Goal: Task Accomplishment & Management: Use online tool/utility

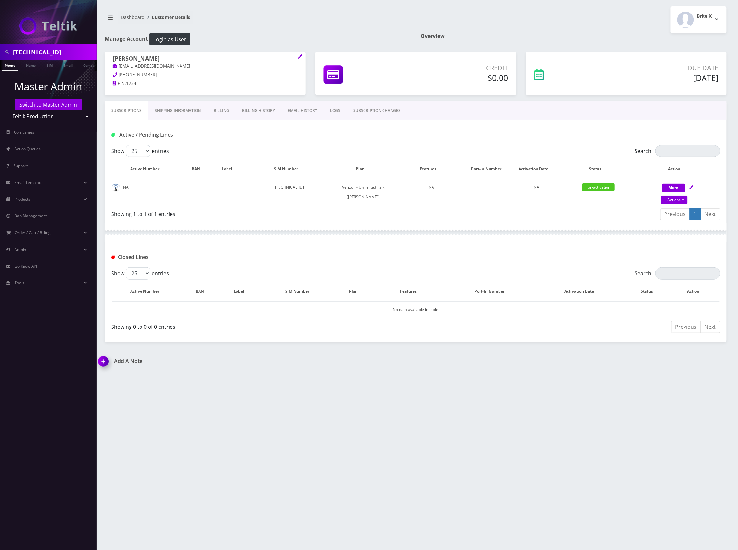
click at [59, 51] on input "89148000011798240972" at bounding box center [54, 52] width 82 height 12
paste input "139"
type input "[TECHNICAL_ID]"
click at [12, 67] on link "Phone" at bounding box center [10, 65] width 17 height 11
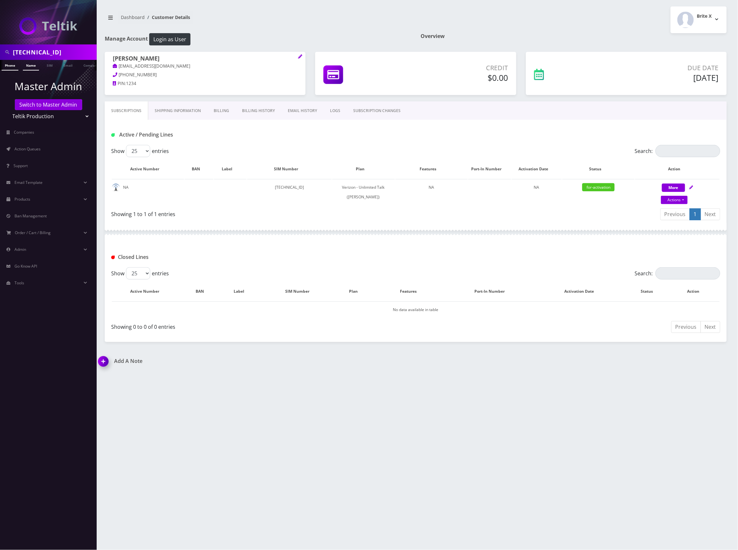
click at [29, 64] on link "Name" at bounding box center [31, 65] width 16 height 11
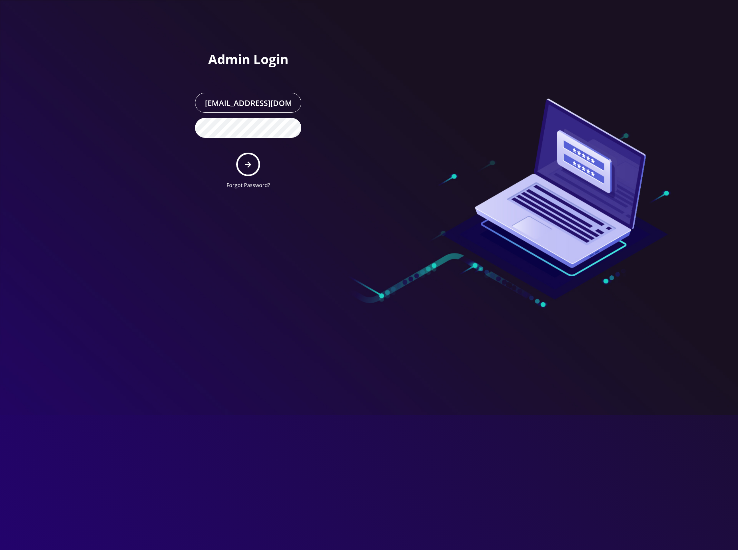
click at [250, 157] on button "submit" at bounding box center [248, 165] width 24 height 24
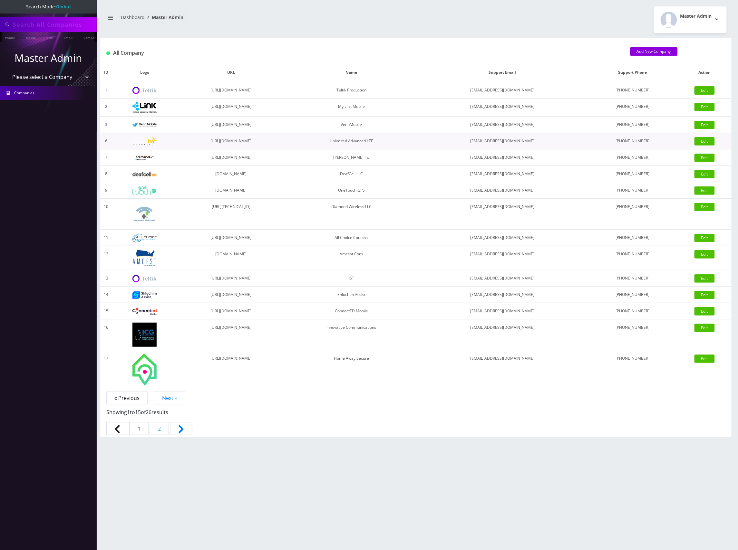
type input "[TECHNICAL_ID]"
click at [48, 37] on link "SIM" at bounding box center [49, 37] width 12 height 11
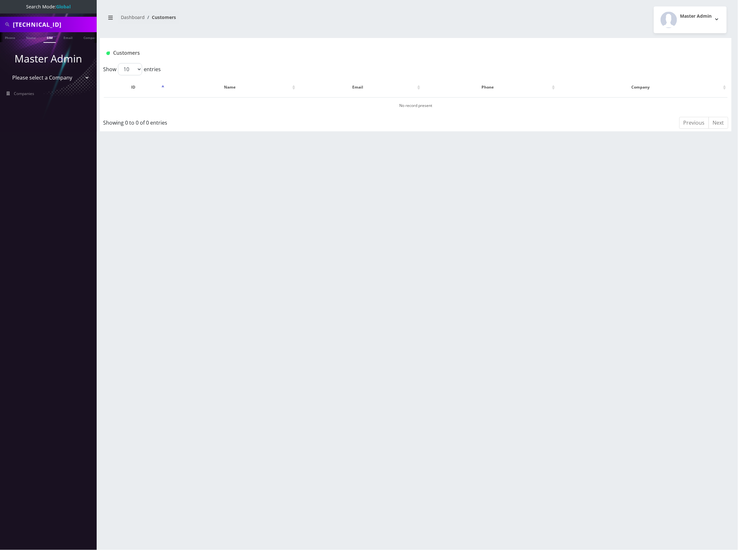
click at [61, 23] on input "[TECHNICAL_ID]" at bounding box center [54, 24] width 82 height 12
drag, startPoint x: 0, startPoint y: 0, endPoint x: 61, endPoint y: 23, distance: 65.1
click at [61, 23] on input "89148000011798241392" at bounding box center [54, 24] width 82 height 12
click at [50, 40] on link "SIM" at bounding box center [49, 37] width 12 height 11
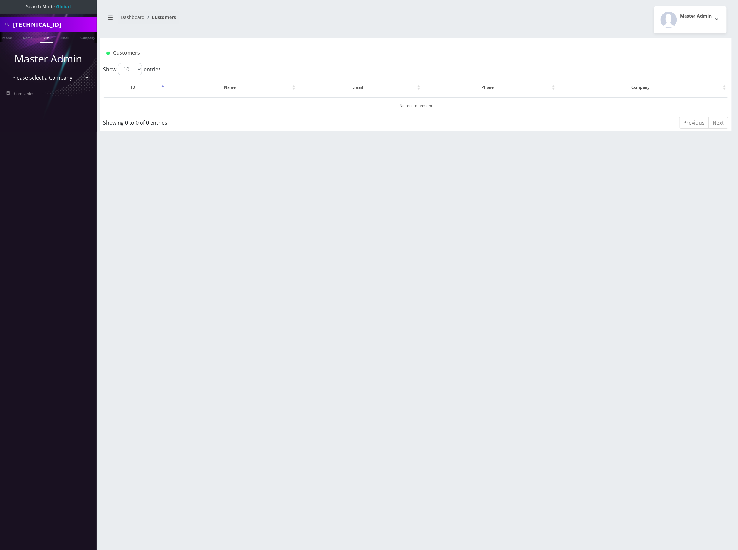
click at [56, 24] on input "[TECHNICAL_ID]" at bounding box center [54, 24] width 82 height 12
paste input "707"
type input "89148000011798241707"
click at [47, 37] on link "SIM" at bounding box center [46, 37] width 12 height 11
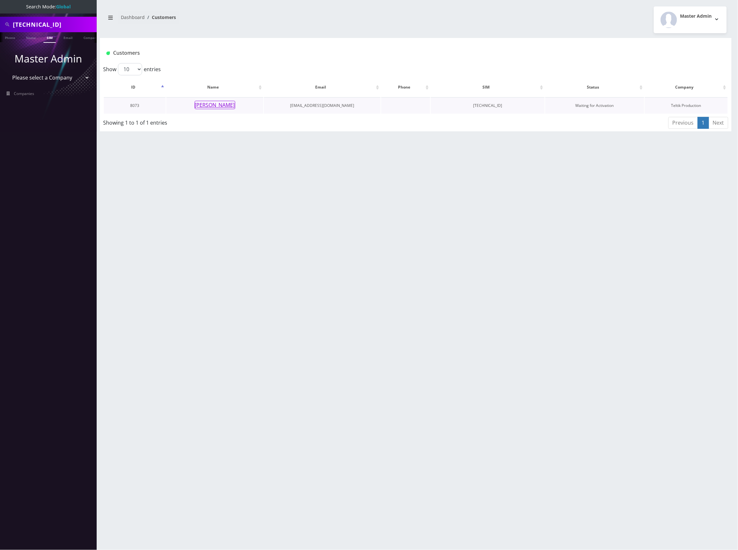
click at [219, 106] on button "Shani Feibusch" at bounding box center [215, 105] width 41 height 8
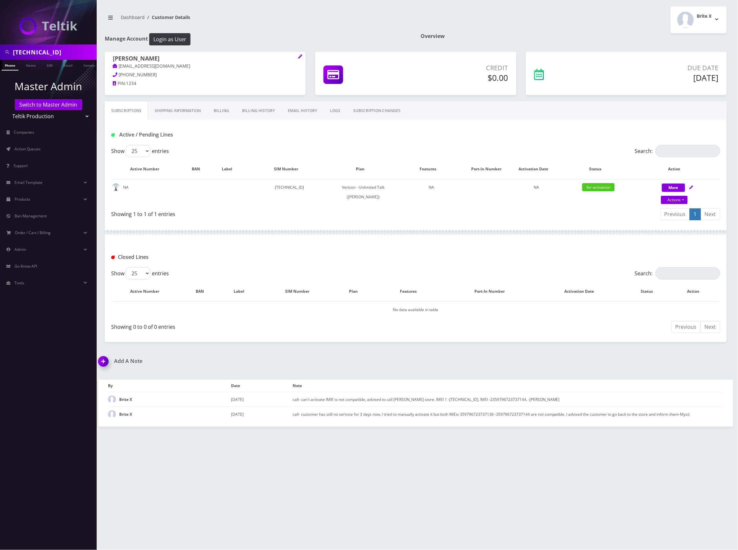
click at [54, 48] on input "89148000011798241707" at bounding box center [54, 52] width 82 height 12
paste input "541"
type input "89148000011798241541"
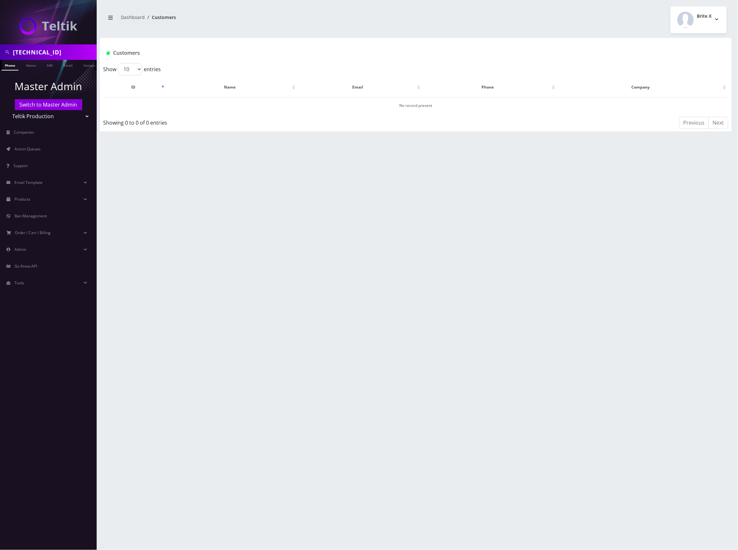
click at [53, 50] on input "89148000011798241541" at bounding box center [54, 52] width 82 height 12
paste input "467"
type input "[TECHNICAL_ID]"
click at [53, 64] on link "SIM" at bounding box center [49, 65] width 12 height 11
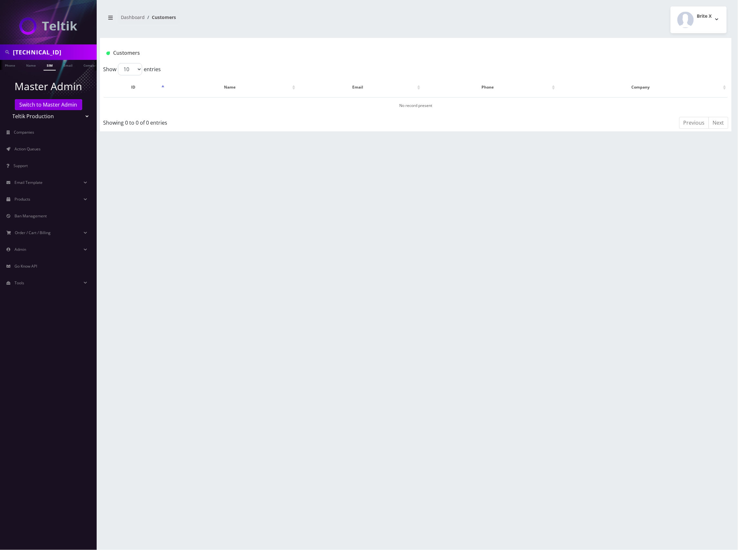
click at [48, 66] on link "SIM" at bounding box center [49, 65] width 12 height 11
click at [53, 105] on link "Switch to Master Admin" at bounding box center [48, 104] width 67 height 11
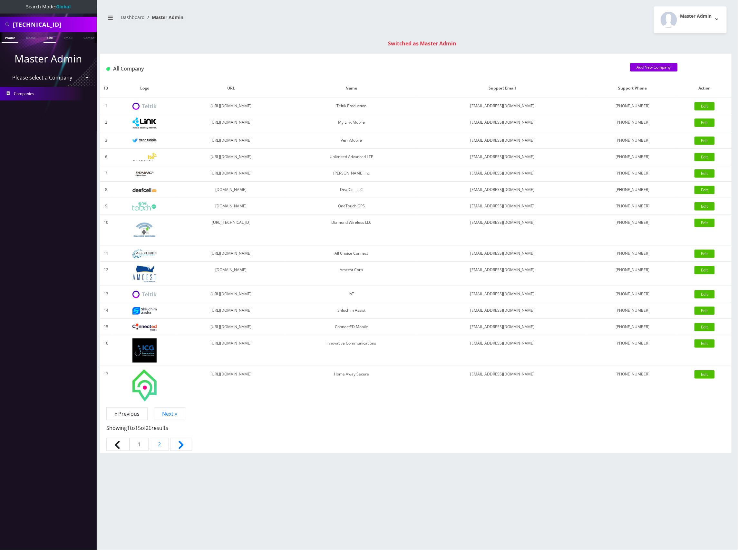
click at [52, 36] on link "SIM" at bounding box center [49, 37] width 12 height 11
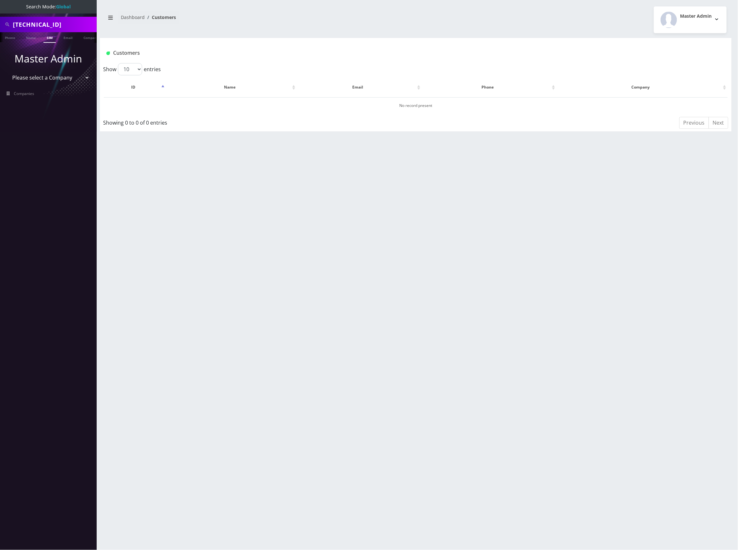
click at [57, 22] on input "89148000011798241467" at bounding box center [54, 24] width 82 height 12
paste input "541"
type input "[TECHNICAL_ID]"
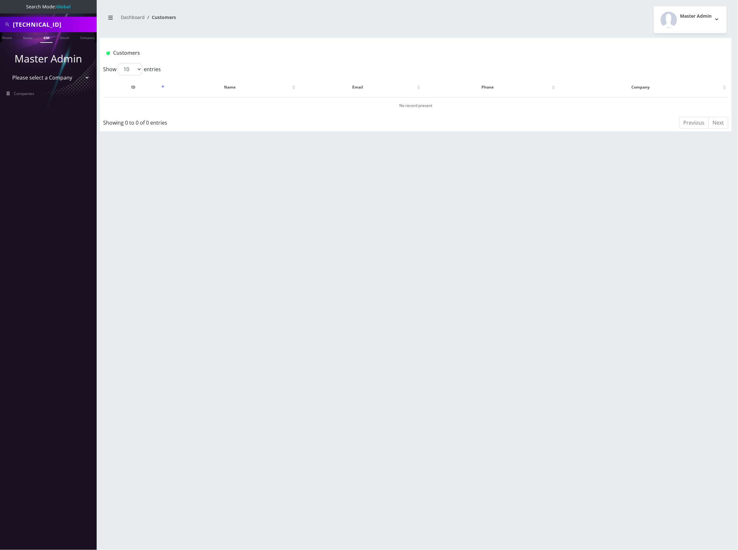
click at [47, 39] on link "SIM" at bounding box center [46, 37] width 12 height 11
click at [225, 102] on button "[PERSON_NAME]" at bounding box center [216, 105] width 41 height 8
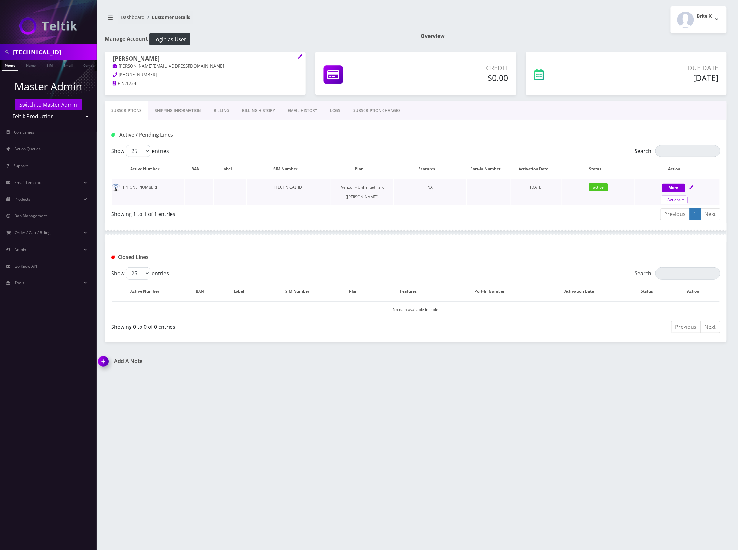
click at [677, 197] on link "Actions" at bounding box center [674, 200] width 27 height 8
select select "459"
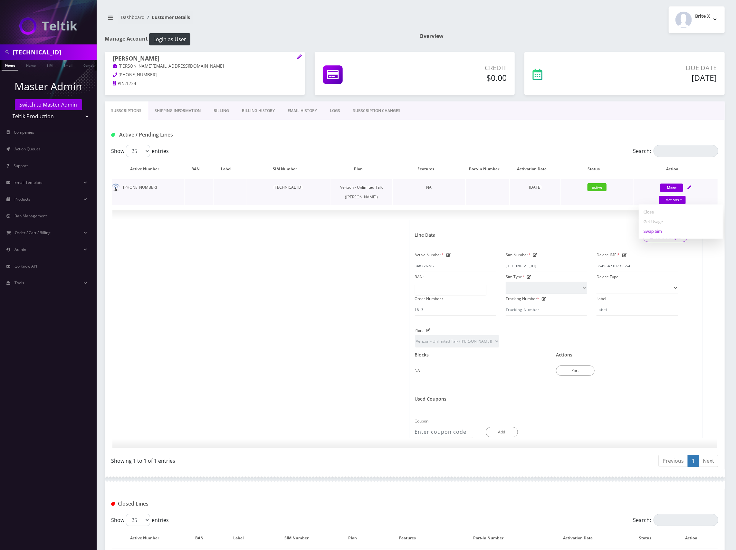
click at [660, 231] on link "Swap Sim" at bounding box center [681, 231] width 84 height 10
select select "459"
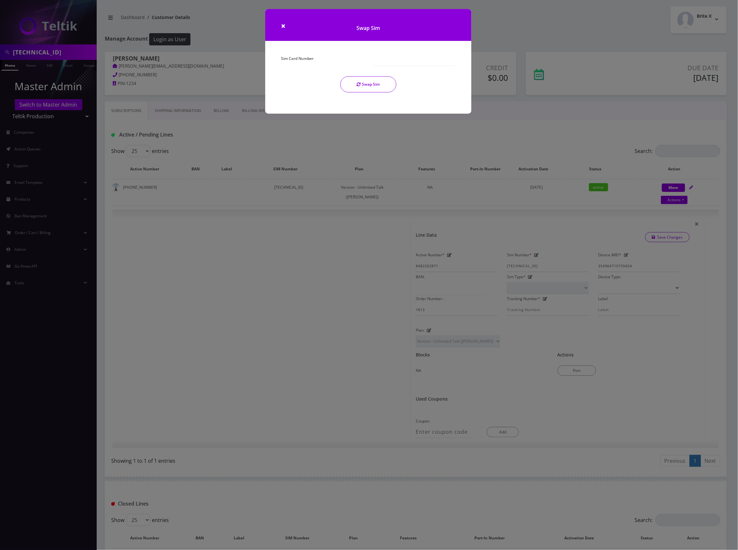
click at [321, 61] on div "Sim Card Number" at bounding box center [322, 60] width 92 height 12
click at [371, 86] on button "Swap Sim" at bounding box center [368, 84] width 56 height 16
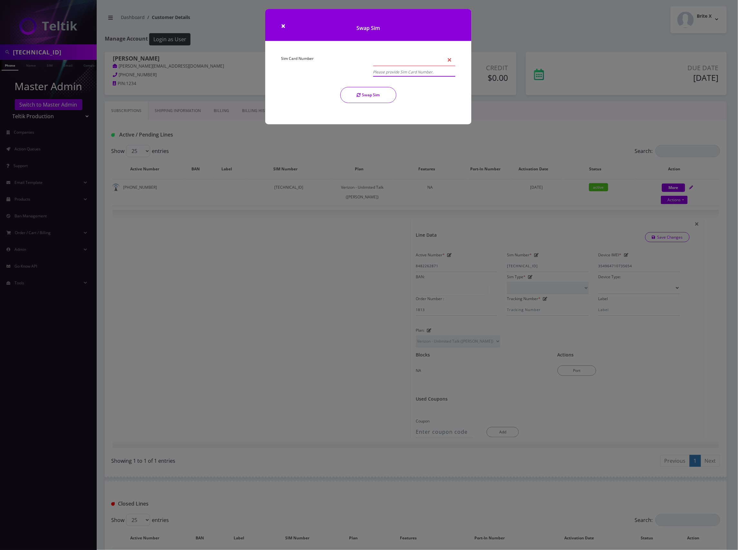
click at [401, 57] on input "Sim Card Number" at bounding box center [414, 60] width 82 height 12
click at [407, 72] on em "Please provide Sim Card Number." at bounding box center [414, 71] width 82 height 9
click at [409, 63] on input "Sim Card Number" at bounding box center [414, 60] width 82 height 12
paste input "89148000011798241467"
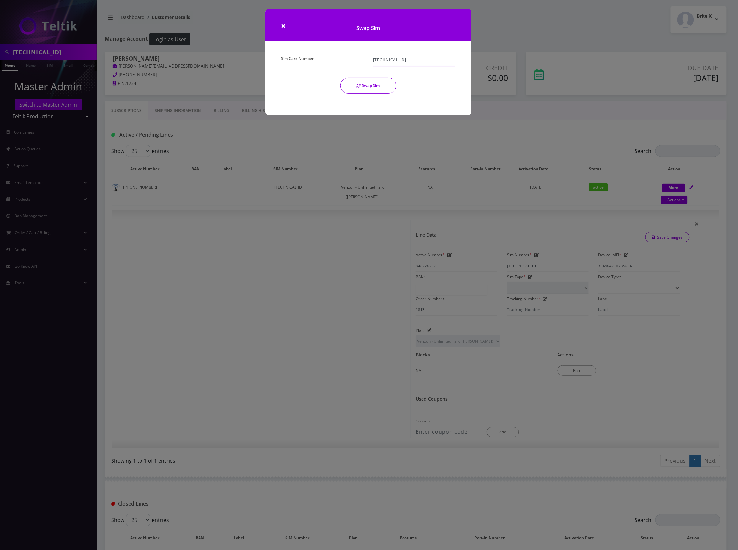
click at [429, 60] on input "89148000011798241467" at bounding box center [414, 60] width 82 height 12
type input "89148000011798241467"
click at [365, 85] on button "Swap Sim" at bounding box center [368, 86] width 56 height 16
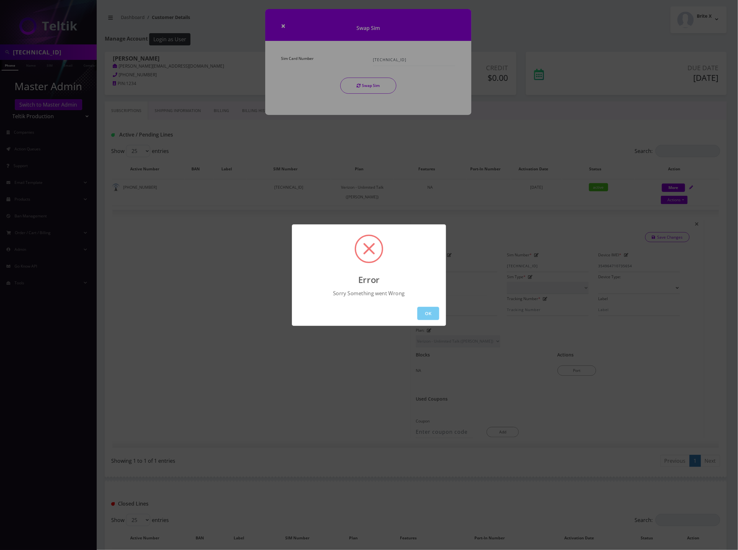
click at [428, 315] on button "OK" at bounding box center [428, 313] width 22 height 13
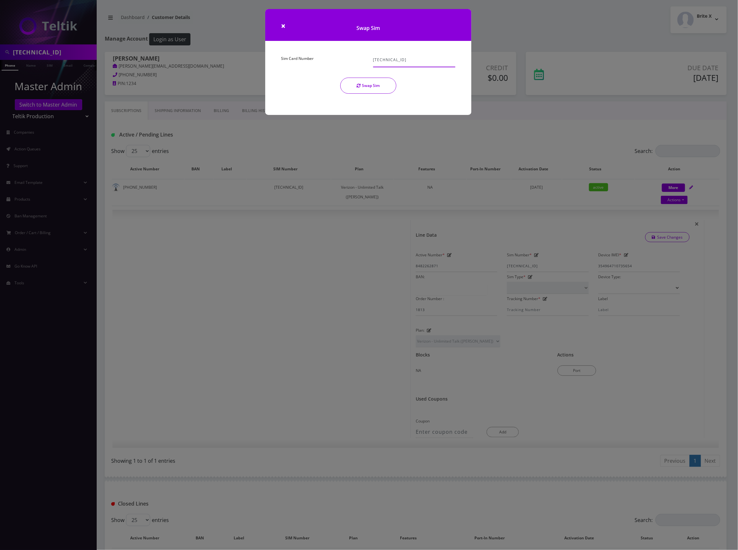
click at [426, 64] on input "89148000011798241467" at bounding box center [414, 60] width 82 height 12
drag, startPoint x: 432, startPoint y: 61, endPoint x: 260, endPoint y: 56, distance: 172.4
click at [254, 56] on div "× Swap Sim Sim Card Number 89148000011798241467 Swap Sim" at bounding box center [369, 275] width 738 height 550
click at [437, 62] on input "89148000011798241467" at bounding box center [414, 60] width 82 height 12
click at [372, 88] on button "Swap Sim" at bounding box center [368, 86] width 56 height 16
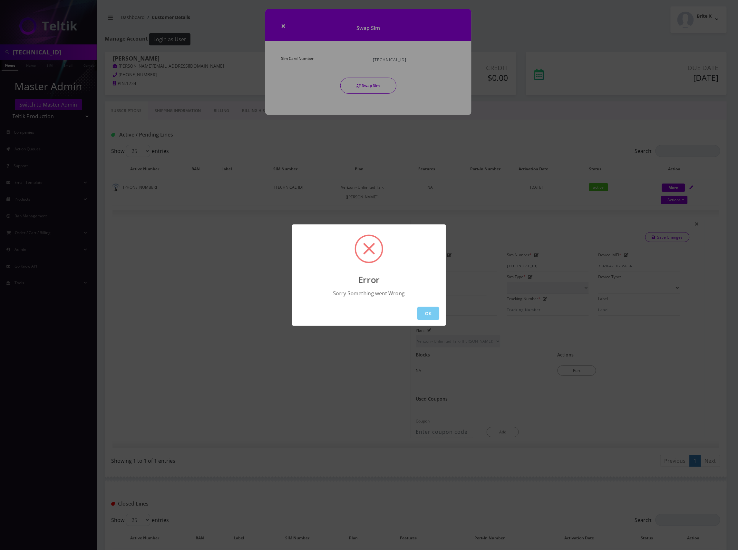
click at [429, 312] on button "OK" at bounding box center [428, 313] width 22 height 13
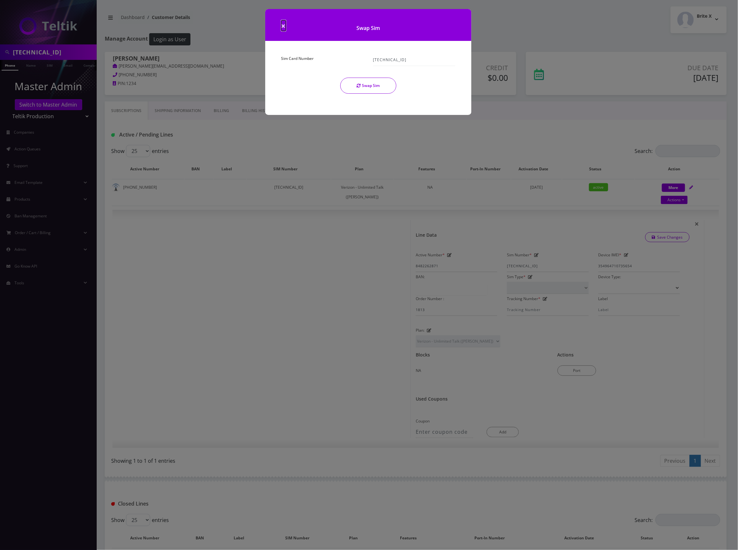
click at [283, 25] on span "×" at bounding box center [283, 25] width 5 height 11
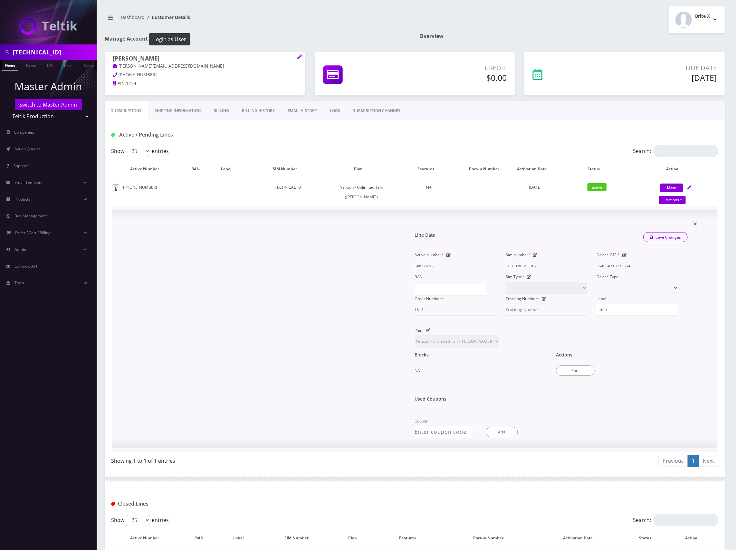
scroll to position [70, 0]
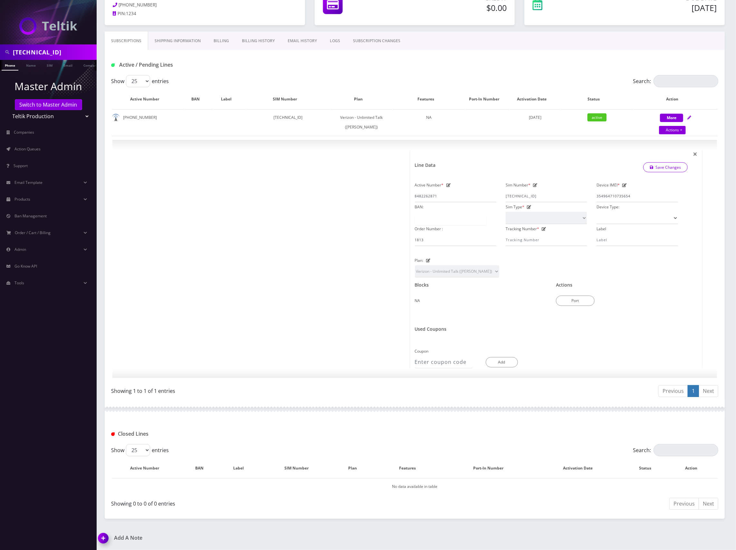
click at [135, 536] on h1 "Add A Note" at bounding box center [254, 538] width 312 height 6
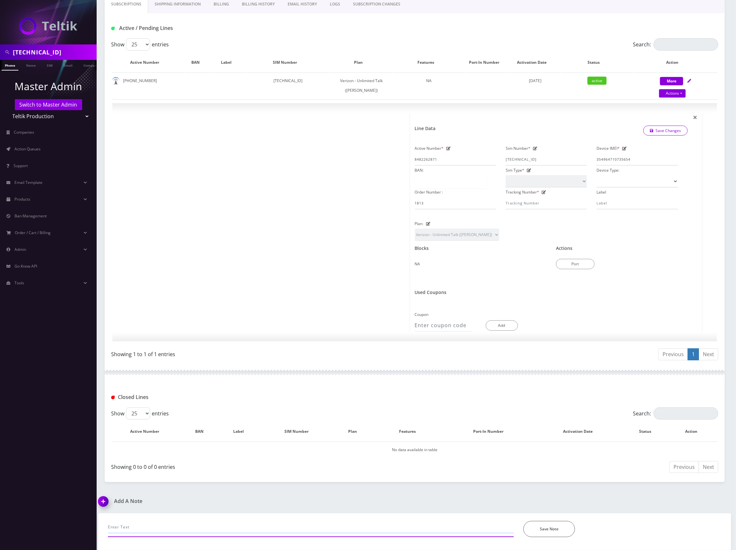
click at [182, 527] on input "text" at bounding box center [311, 527] width 406 height 12
type input "c"
click at [305, 83] on td "89148000011798241541" at bounding box center [288, 85] width 84 height 26
copy td "89148000011798241541"
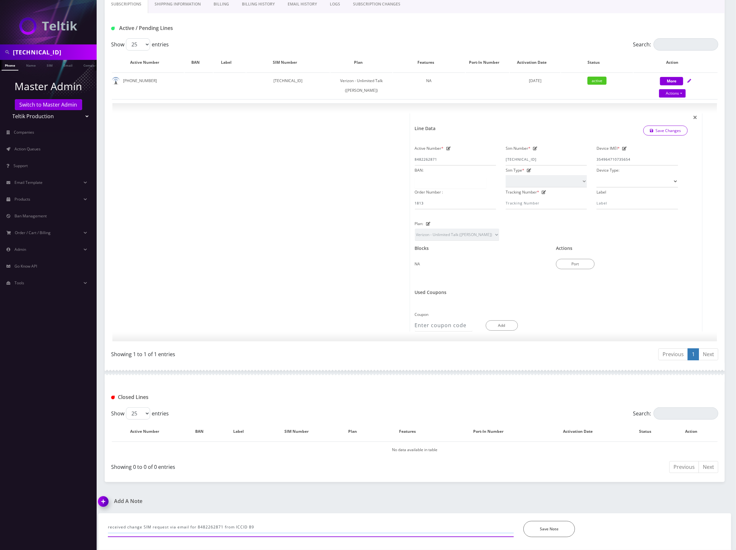
drag, startPoint x: 249, startPoint y: 526, endPoint x: 253, endPoint y: 526, distance: 4.6
click at [249, 526] on input "received change SIM request via email for 8482262871 from ICCID 89" at bounding box center [311, 527] width 406 height 12
click at [253, 526] on input "received change SIM request via email for 8482262871 from ICCID 89" at bounding box center [311, 527] width 406 height 12
paste input "89148000011798241541"
click at [373, 529] on input "received change SIM request via email for 8482262871 from ICCID 891480000117982…" at bounding box center [311, 527] width 406 height 12
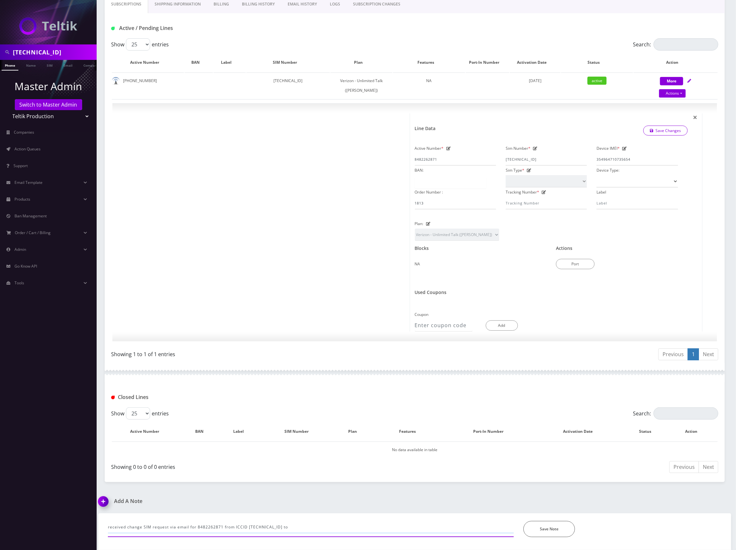
paste input "89148000011798241467"
type input "received change SIM request via email for 8482262871 from ICCID 891480000117982…"
drag, startPoint x: 141, startPoint y: 80, endPoint x: 120, endPoint y: 81, distance: 20.7
click at [120, 81] on td "848-226-2871" at bounding box center [148, 85] width 72 height 26
copy td "848-226-2871"
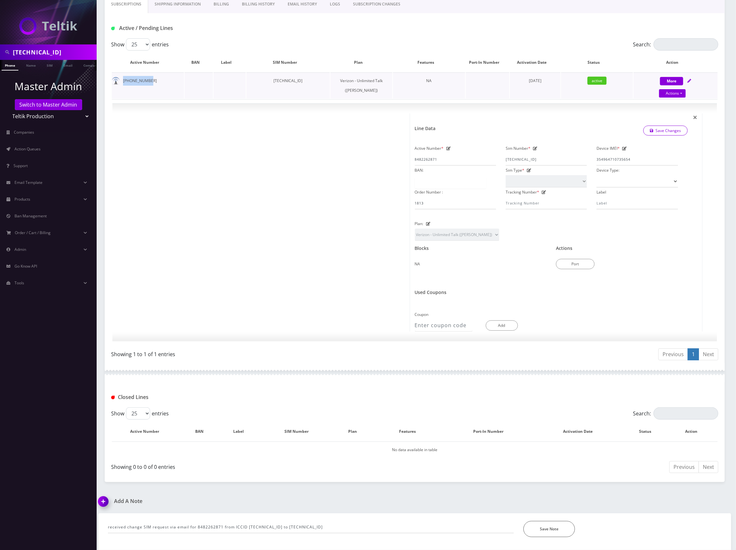
copy td "848-226-2871"
click at [69, 53] on input "89148000011798241541" at bounding box center [54, 52] width 82 height 12
paste input "392"
type input "89148000011798241392"
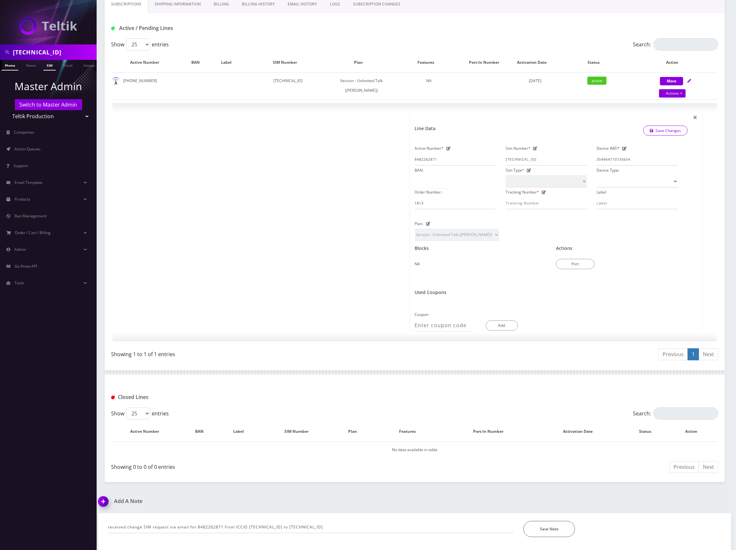
click at [48, 66] on link "SIM" at bounding box center [49, 65] width 12 height 11
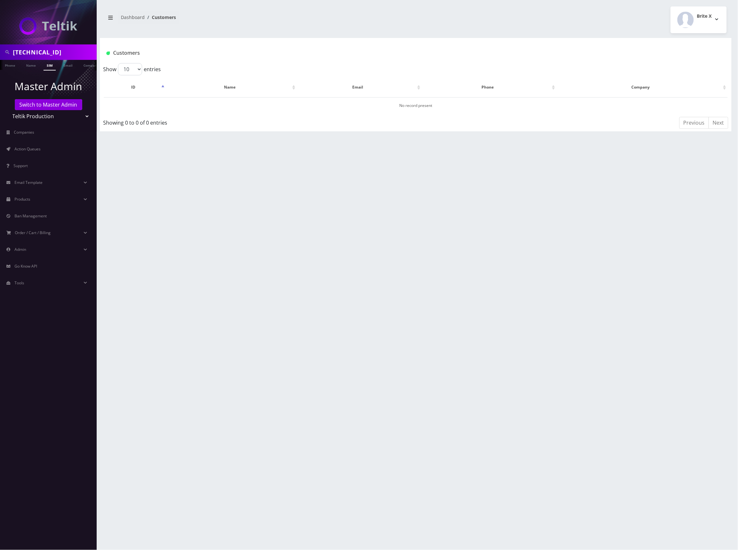
click at [71, 53] on input "[TECHNICAL_ID]" at bounding box center [54, 52] width 82 height 12
click at [342, 48] on div "Customers" at bounding box center [362, 53] width 523 height 11
click at [61, 104] on link "Switch to Master Admin" at bounding box center [48, 104] width 67 height 11
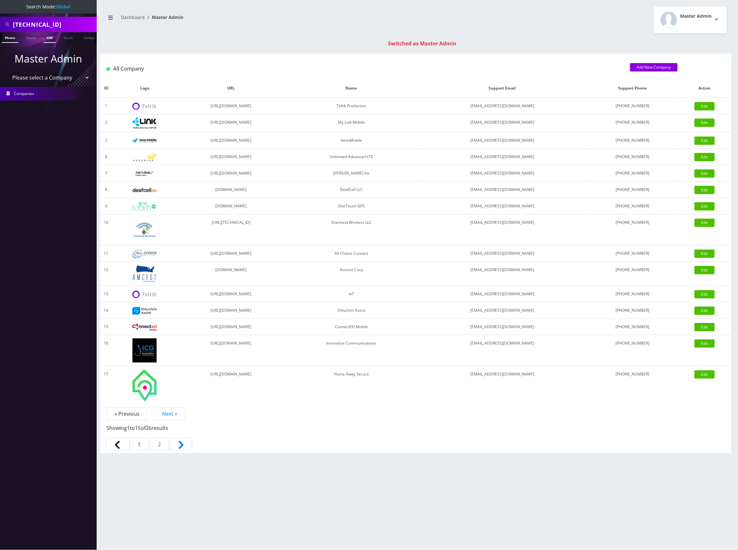
click at [49, 42] on link "SIM" at bounding box center [49, 37] width 12 height 11
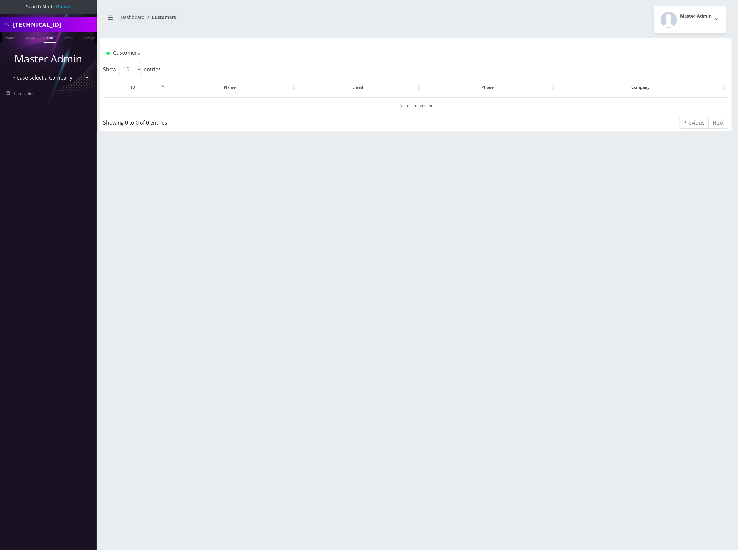
click at [52, 39] on link "SIM" at bounding box center [49, 37] width 12 height 11
click at [54, 19] on input "[TECHNICAL_ID]" at bounding box center [54, 24] width 82 height 12
paste input "7327323976"
type input "7327323976"
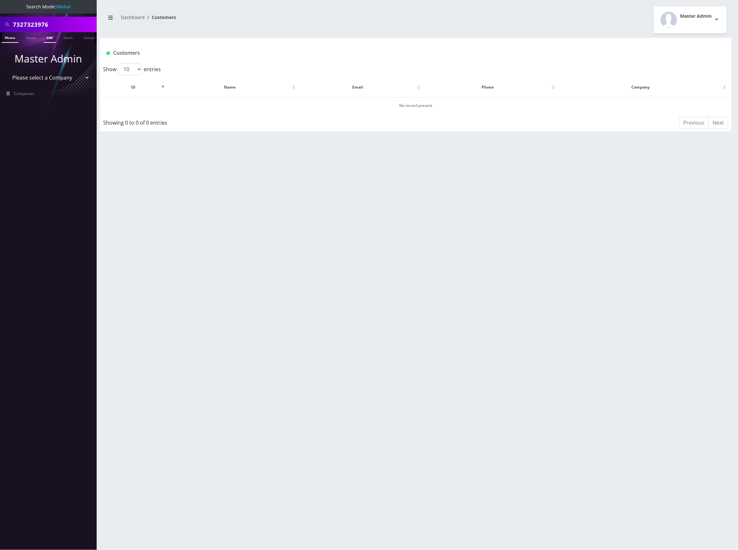
click at [8, 36] on link "Phone" at bounding box center [10, 37] width 17 height 11
click at [238, 102] on button "[PERSON_NAME]" at bounding box center [229, 105] width 41 height 8
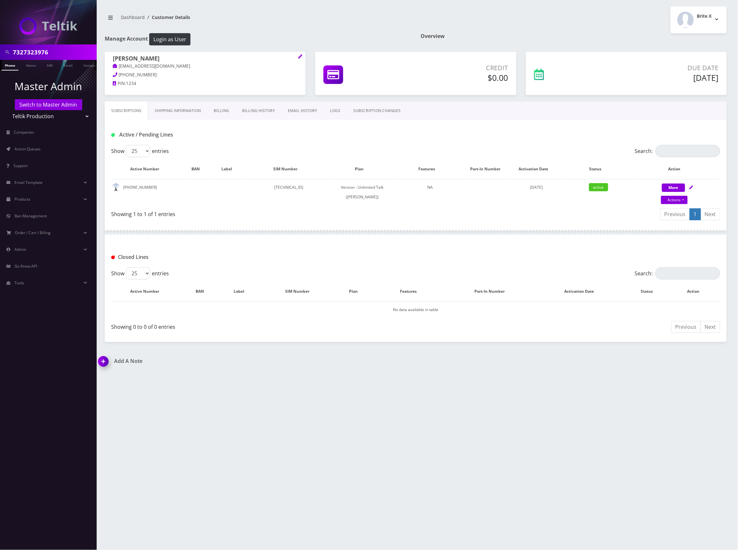
click at [34, 50] on input "7327323976" at bounding box center [54, 52] width 82 height 12
paste input "89148000011798241541"
type input "89148000011798241541"
click at [48, 64] on link "SIM" at bounding box center [49, 65] width 12 height 11
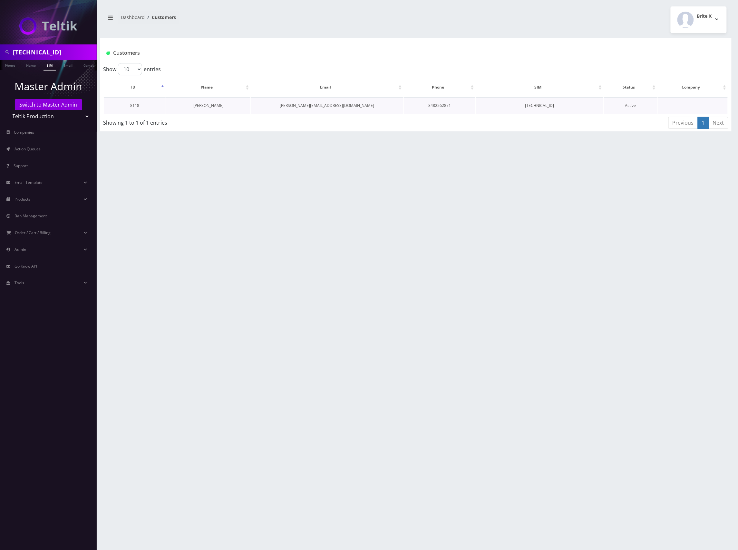
click at [209, 103] on link "Yitty Hasenfeld" at bounding box center [208, 105] width 30 height 5
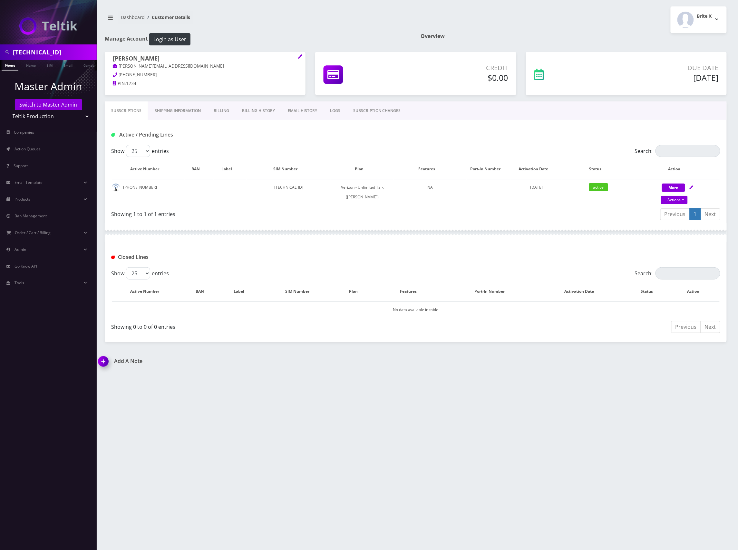
click at [41, 48] on input "89148000011798241541" at bounding box center [54, 52] width 82 height 12
paste input "0972"
type input "[TECHNICAL_ID]"
click at [49, 66] on link "SIM" at bounding box center [49, 65] width 12 height 11
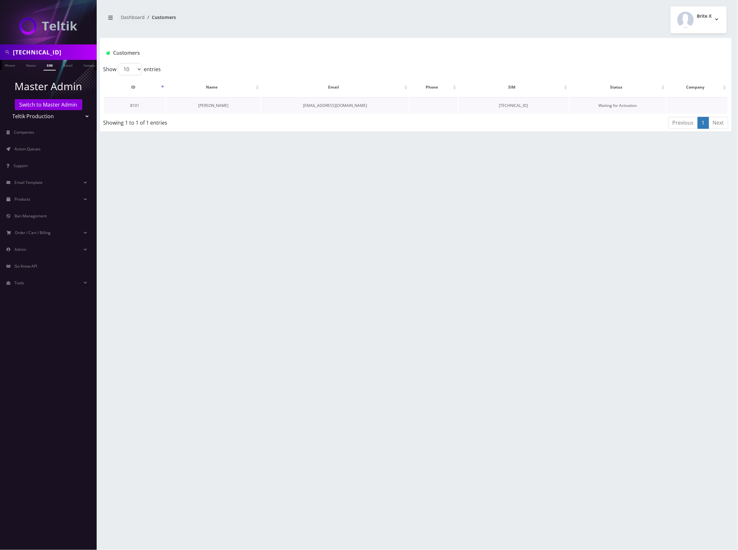
click at [216, 104] on link "[PERSON_NAME]" at bounding box center [213, 105] width 30 height 5
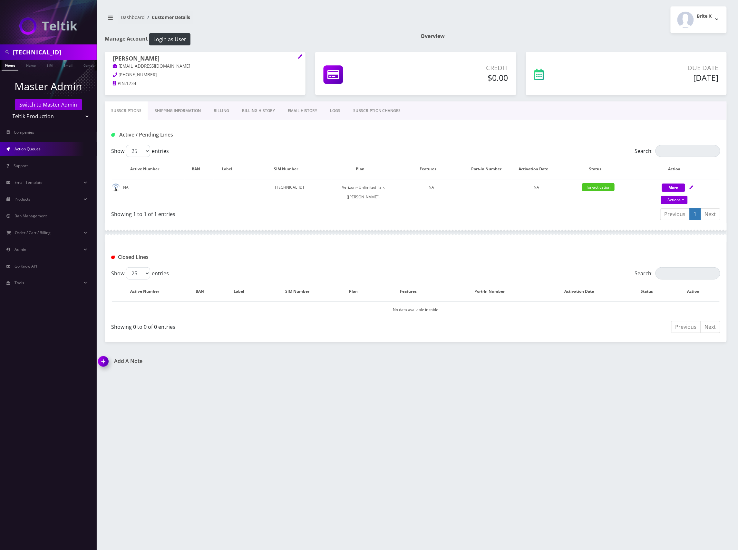
click at [53, 147] on link "Action Queues" at bounding box center [48, 149] width 97 height 14
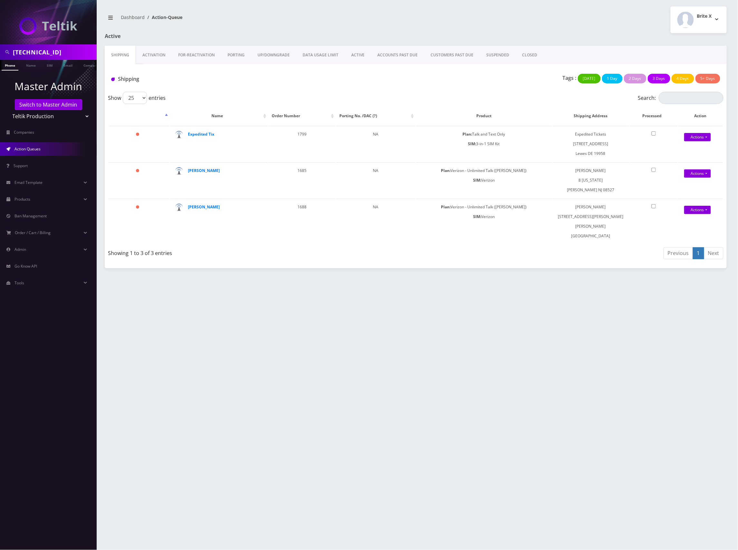
click at [157, 53] on link "Activation" at bounding box center [154, 55] width 36 height 19
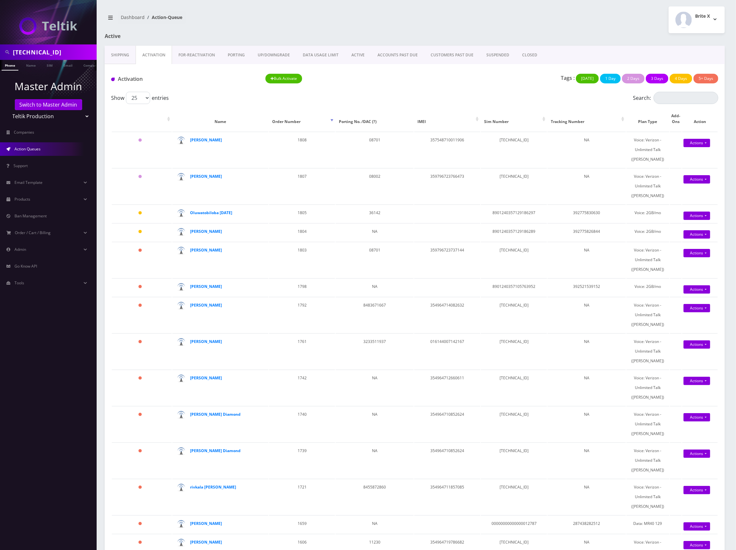
click at [491, 79] on div "Tags : Today 1 Day 2 Days 3 Days 4 Days 5+ Days" at bounding box center [569, 80] width 309 height 13
drag, startPoint x: 463, startPoint y: 140, endPoint x: 420, endPoint y: 138, distance: 43.2
click at [420, 138] on td "357548710011906" at bounding box center [447, 150] width 66 height 36
copy td "357548710011906"
click at [57, 52] on input "89148000011798240972" at bounding box center [54, 52] width 82 height 12
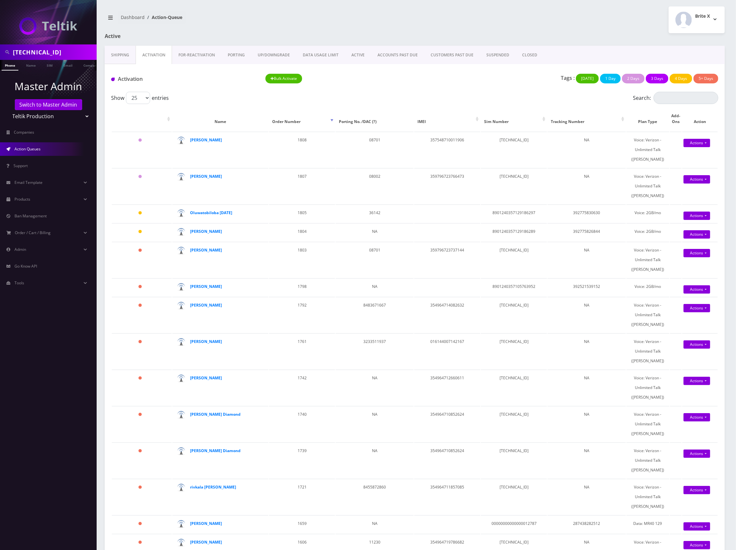
click at [57, 52] on input "89148000011798240972" at bounding box center [54, 52] width 82 height 12
paste input "732691713"
type input "7326917132"
click at [8, 65] on link "Phone" at bounding box center [10, 65] width 17 height 11
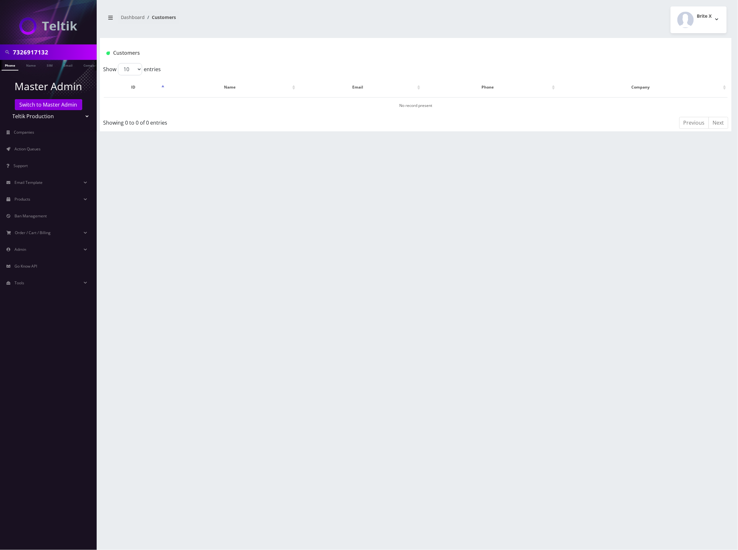
scroll to position [0, 3]
click at [56, 105] on link "Switch to Master Admin" at bounding box center [48, 104] width 67 height 11
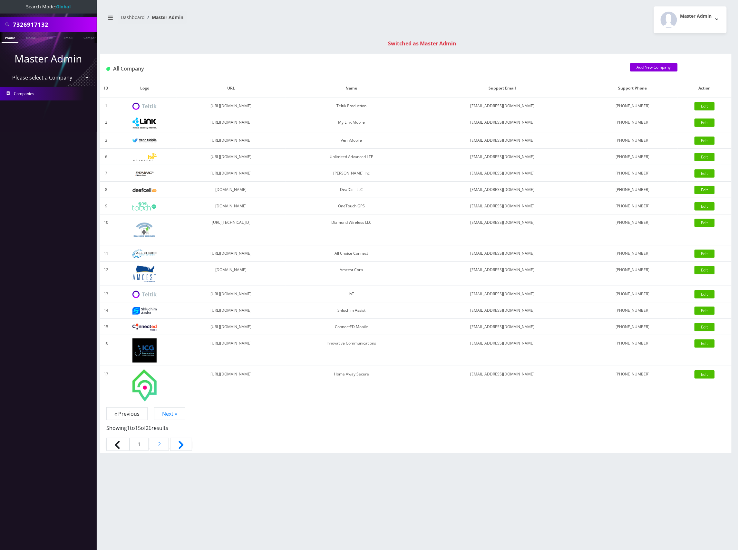
click at [12, 37] on link "Phone" at bounding box center [10, 37] width 17 height 11
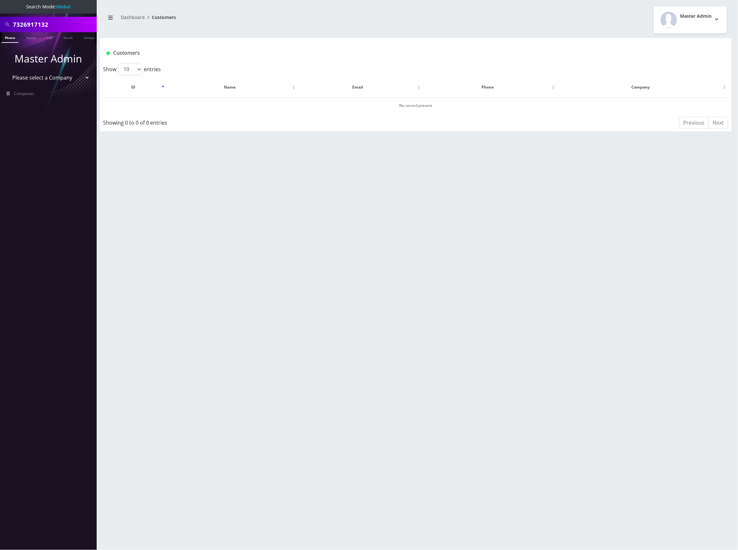
drag, startPoint x: 54, startPoint y: 26, endPoint x: -4, endPoint y: 26, distance: 58.0
click at [0, 26] on html "Search Mode: Global 7326917132 Phone Name SIM Email Company Customer Master Adm…" at bounding box center [369, 275] width 738 height 550
click at [67, 24] on input "7326917132" at bounding box center [54, 24] width 82 height 12
click at [9, 37] on link "Phone" at bounding box center [10, 37] width 17 height 11
drag, startPoint x: 0, startPoint y: 0, endPoint x: 11, endPoint y: 23, distance: 24.9
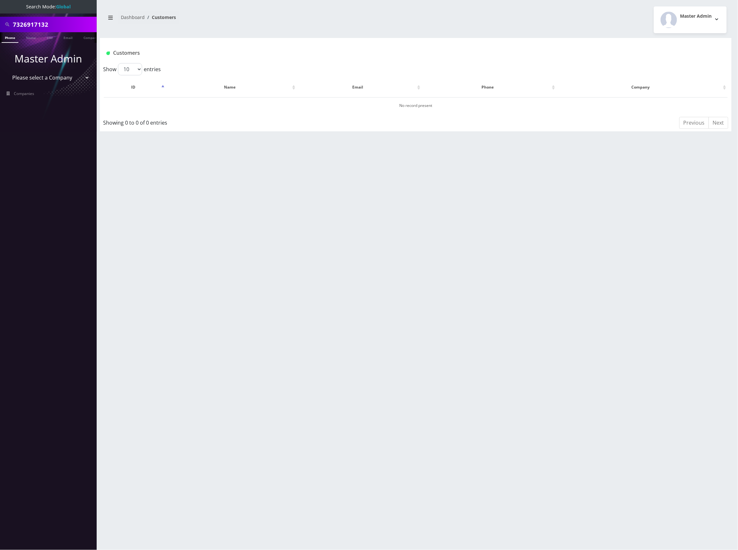
click at [0, 21] on html "Search Mode: Global 7326917132 Phone Name SIM Email Company Customer Master Adm…" at bounding box center [369, 275] width 738 height 550
click at [79, 21] on input "7326917132" at bounding box center [54, 24] width 82 height 12
click at [36, 24] on input "7326917132" at bounding box center [54, 24] width 82 height 12
paste input "89148000010120540463"
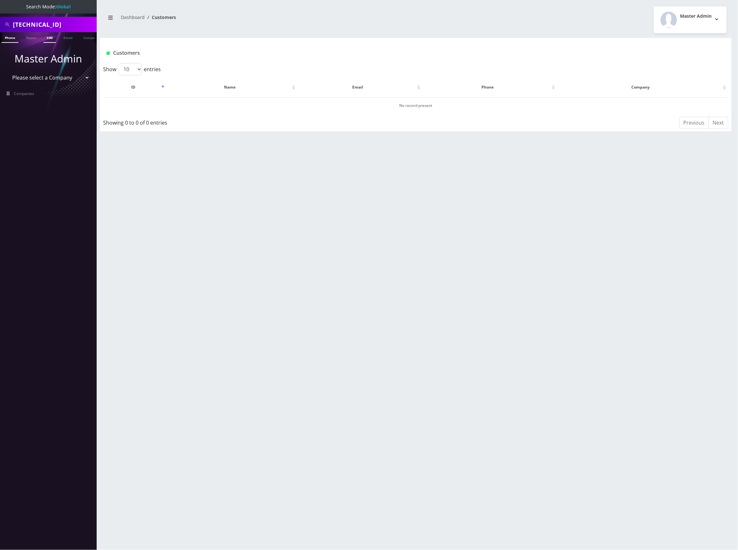
type input "89148000010120540463"
click at [46, 36] on link "SIM" at bounding box center [49, 37] width 12 height 11
click at [64, 21] on input "89148000010120540463" at bounding box center [54, 24] width 82 height 12
paste input "1798237101"
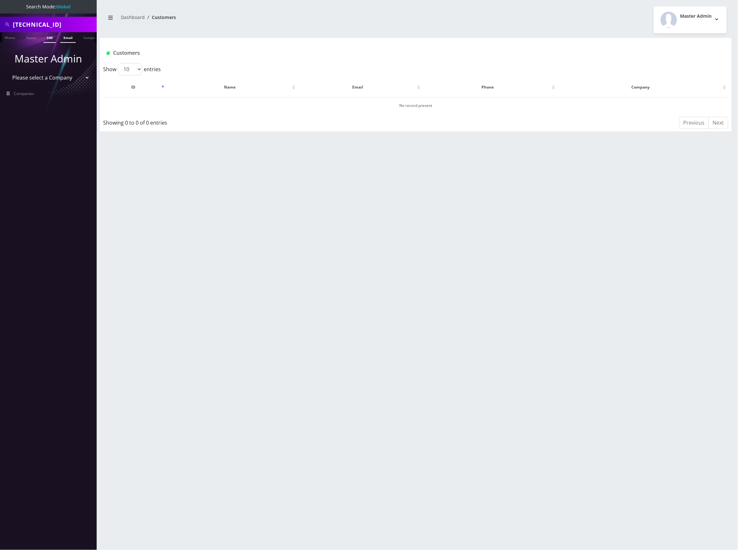
scroll to position [0, 3]
type input "89148000011798237101"
click at [44, 40] on link "SIM" at bounding box center [46, 37] width 12 height 11
click at [44, 25] on input "89148000011798237101" at bounding box center [54, 24] width 82 height 12
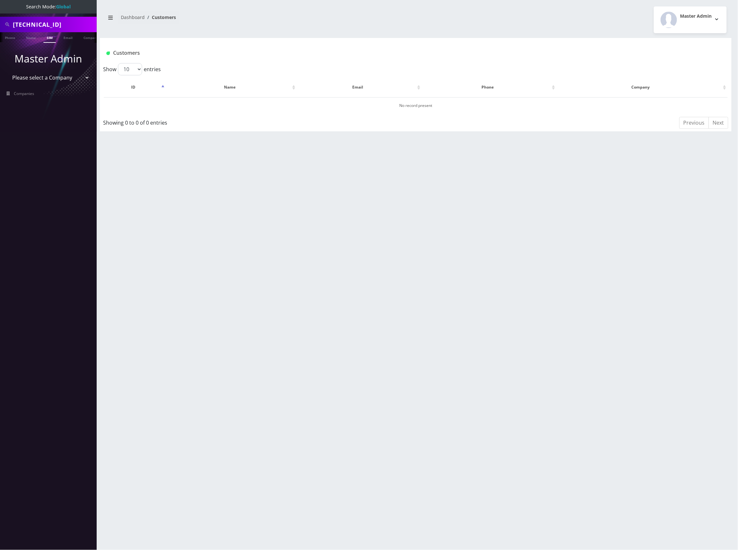
paste input "0120540463"
type input "[TECHNICAL_ID]"
click at [48, 36] on link "SIM" at bounding box center [49, 37] width 12 height 11
click at [50, 23] on input "[TECHNICAL_ID]" at bounding box center [54, 24] width 82 height 12
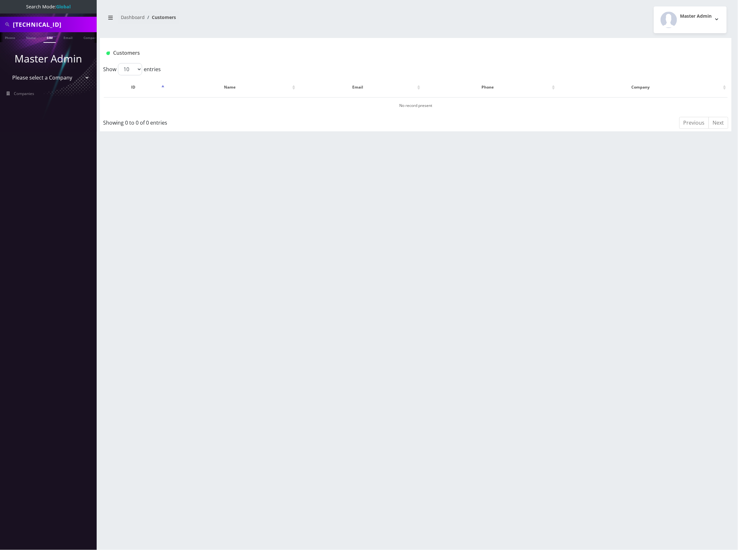
paste input "7326917132"
type input "7326917132"
click at [14, 36] on link "Phone" at bounding box center [10, 37] width 17 height 11
click at [44, 75] on select "Please select a Company Teltik Production My Link Mobile VennMobile Unlimited A…" at bounding box center [48, 77] width 82 height 12
select select "1"
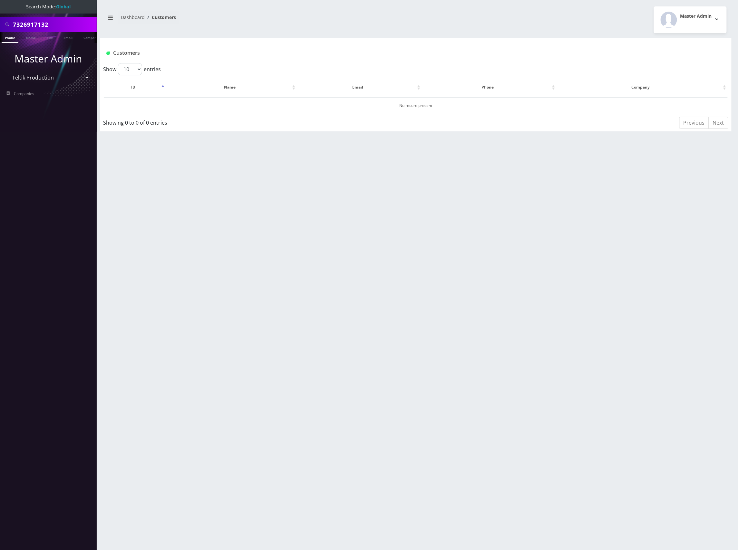
click at [7, 71] on select "Please select a Company Teltik Production My Link Mobile VennMobile Unlimited A…" at bounding box center [48, 77] width 82 height 12
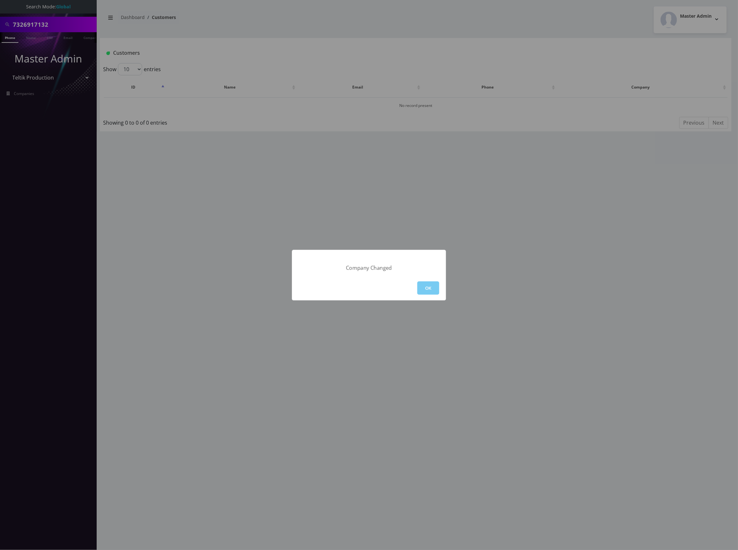
click at [427, 290] on button "OK" at bounding box center [428, 287] width 22 height 13
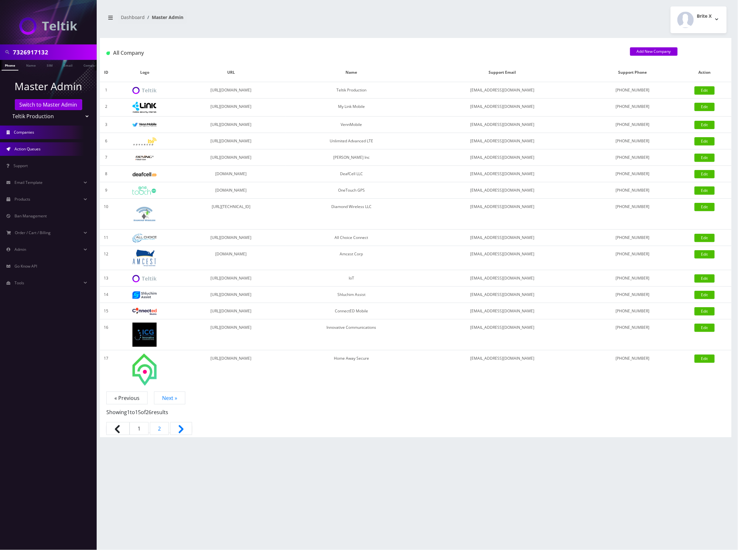
click at [35, 146] on link "Action Queues" at bounding box center [48, 149] width 97 height 14
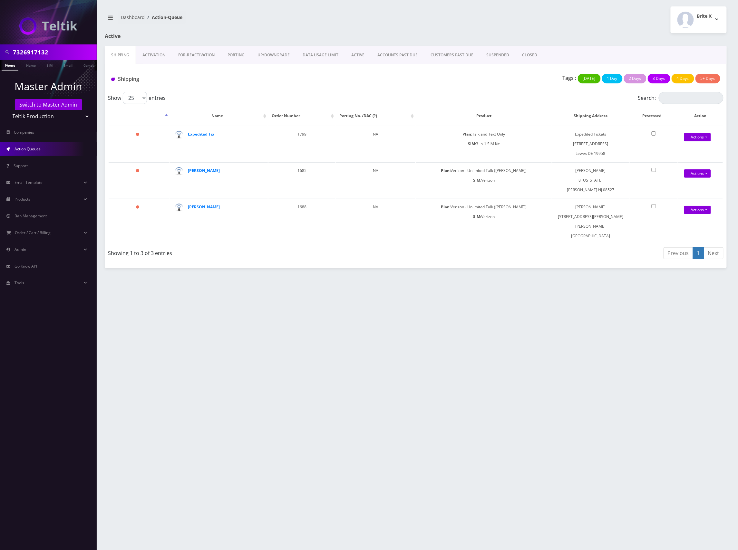
click at [153, 55] on body "7326917132 Phone Name SIM Email Company Customer Master Admin Switch to Master …" at bounding box center [369, 275] width 738 height 550
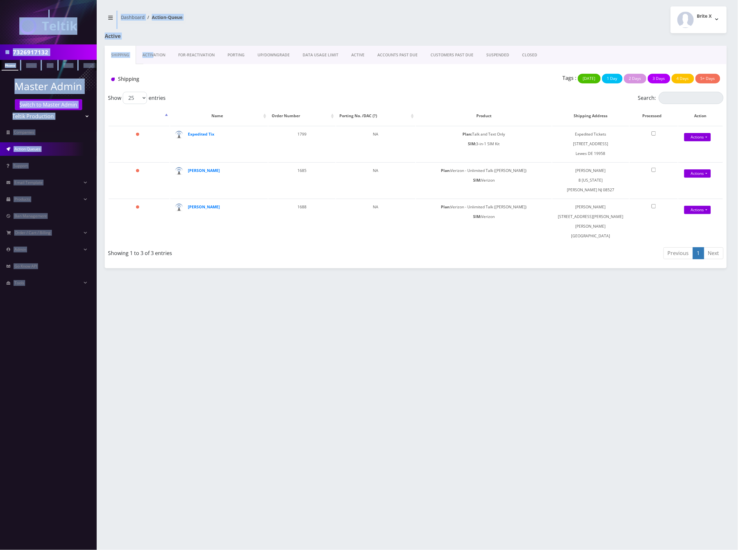
click at [153, 55] on link "Activation" at bounding box center [154, 55] width 36 height 19
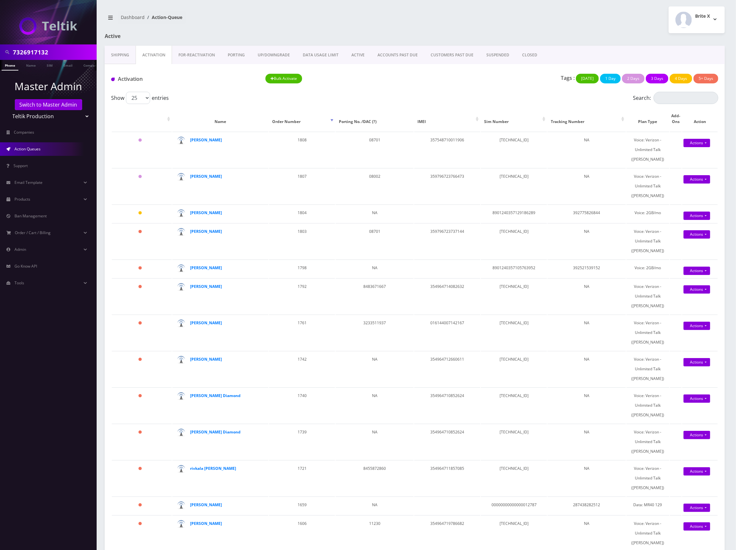
click at [460, 84] on div "Tags : [DATE] 1 Day 2 Days 3 Days 4 Days 5+ Days" at bounding box center [569, 80] width 309 height 13
click at [469, 91] on div "Activation Bulk Activate Tags : [DATE] 1 Day 2 Days 3 Days 4 Days 5+ Days" at bounding box center [415, 78] width 620 height 28
